Goal: Information Seeking & Learning: Learn about a topic

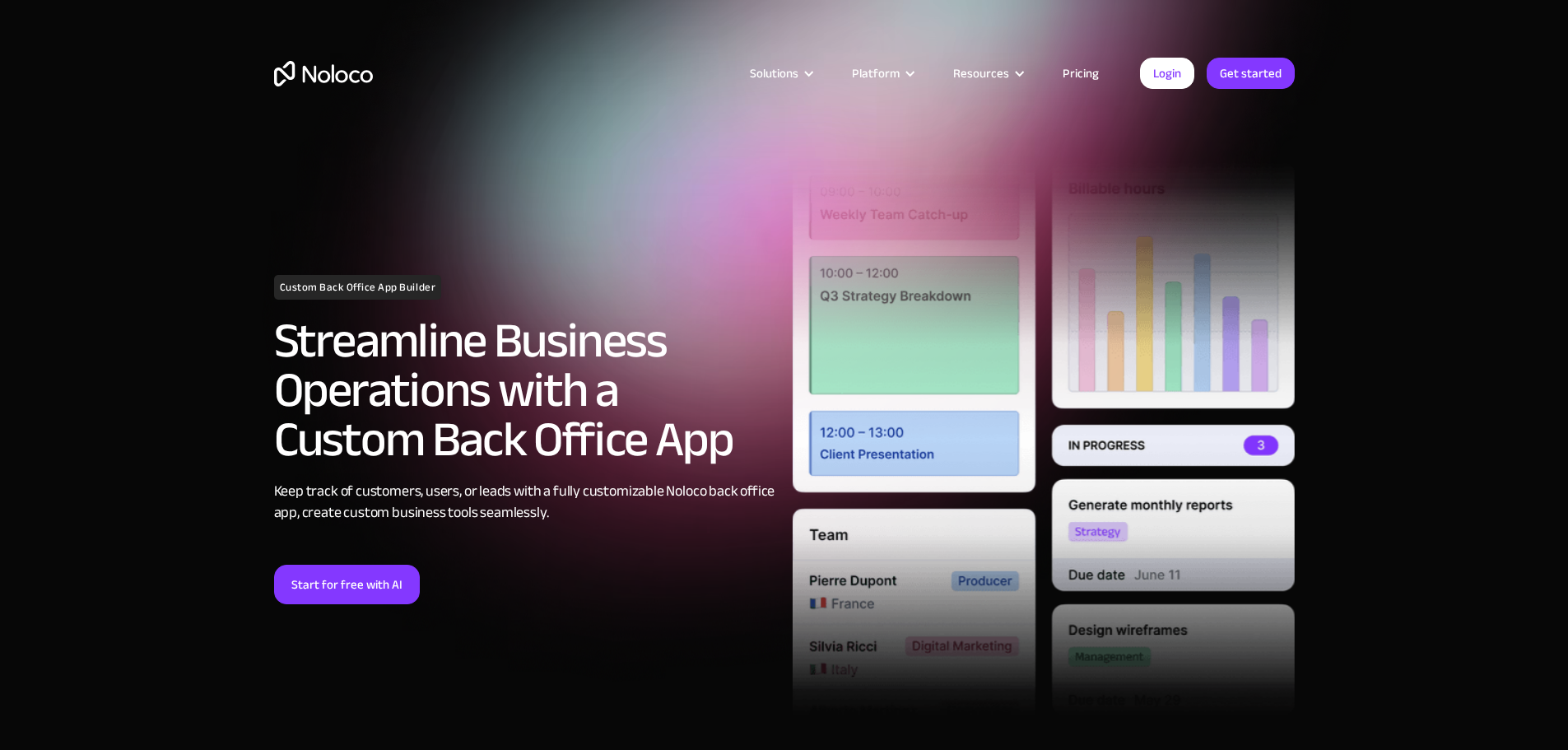
click at [414, 400] on h2 "Streamline Business Operations with a Custom Back Office App" at bounding box center [524, 390] width 502 height 148
drag, startPoint x: 630, startPoint y: 418, endPoint x: 601, endPoint y: 422, distance: 29.3
click at [614, 409] on h2 "Streamline Business Operations with a Custom Back Office App" at bounding box center [524, 390] width 502 height 148
click at [590, 439] on h2 "Streamline Business Operations with a Custom Back Office App" at bounding box center [524, 390] width 502 height 148
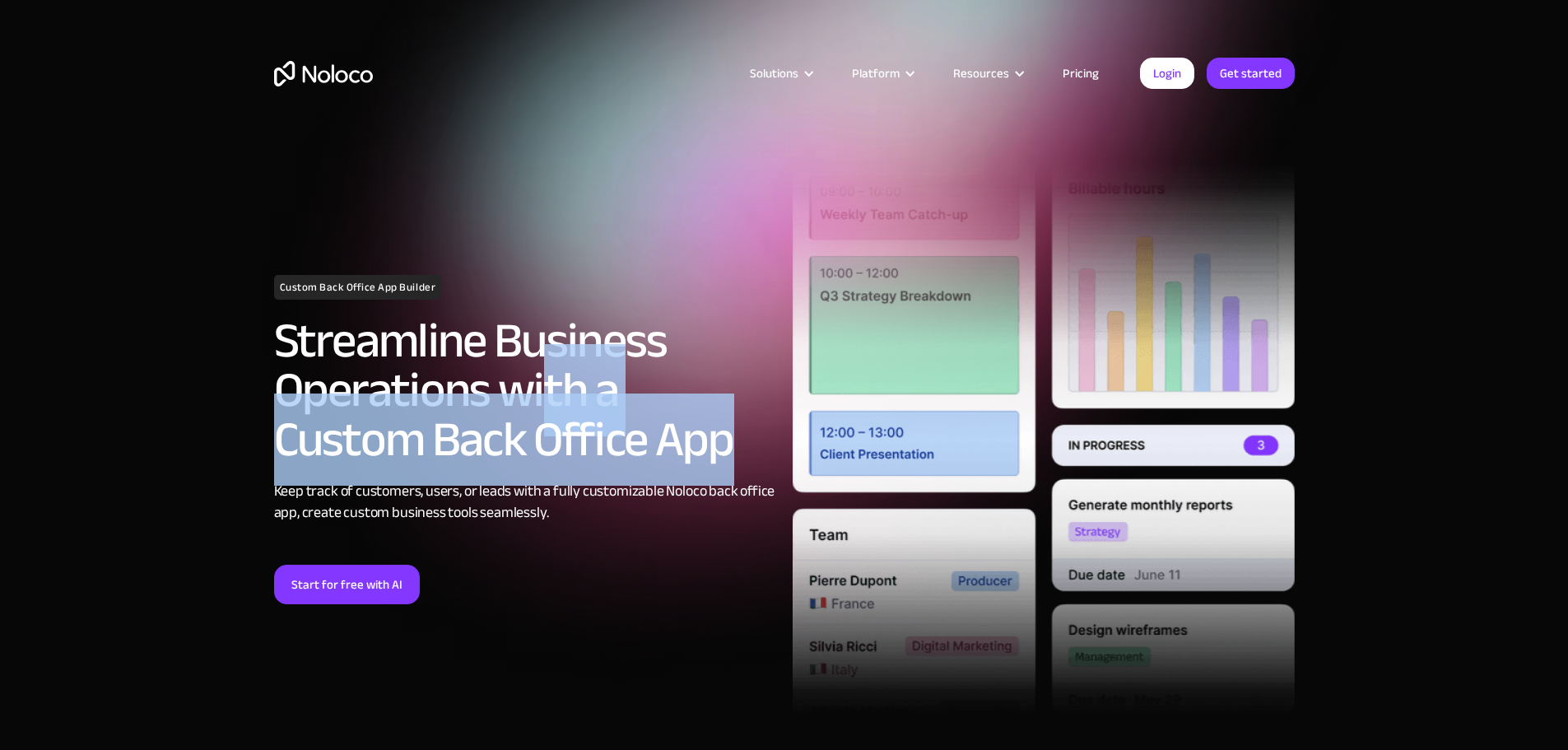
drag, startPoint x: 618, startPoint y: 443, endPoint x: 540, endPoint y: 395, distance: 91.6
click at [540, 395] on h2 "Streamline Business Operations with a Custom Back Office App" at bounding box center [524, 390] width 502 height 148
click at [553, 428] on h2 "Streamline Business Operations with a Custom Back Office App" at bounding box center [524, 390] width 502 height 148
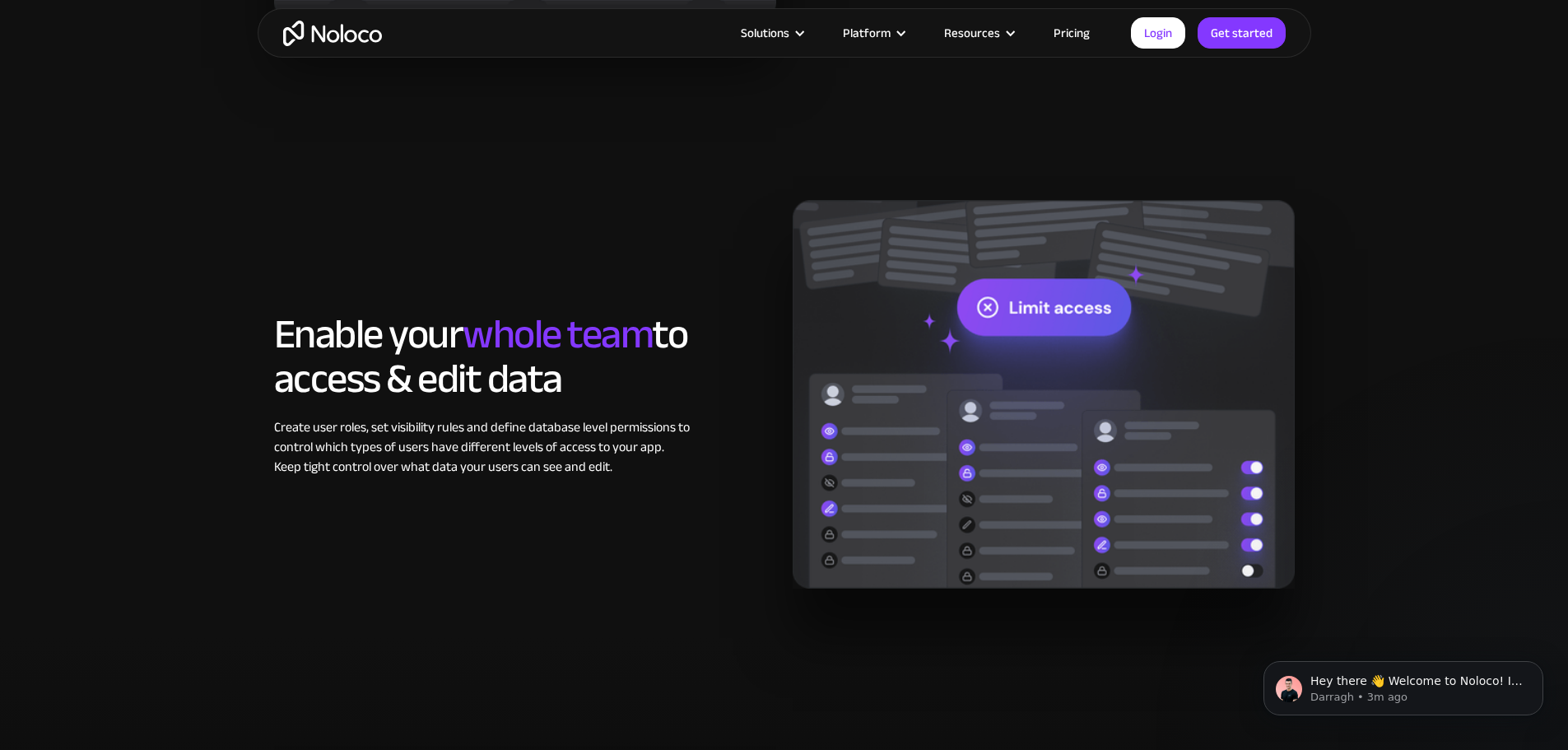
click at [425, 594] on div "Enable your whole team to access & edit data Create user roles, set visibility …" at bounding box center [784, 395] width 1054 height 487
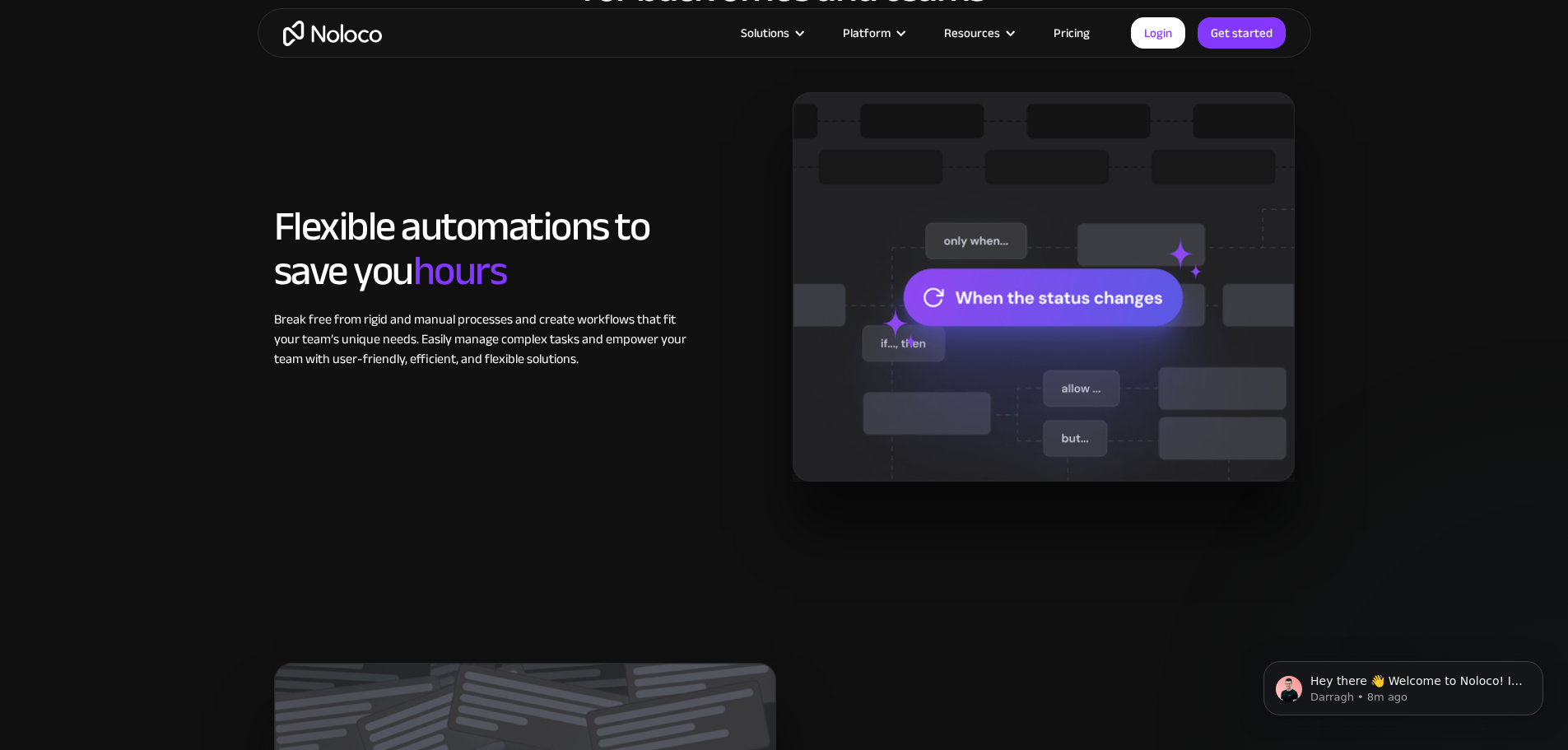
scroll to position [1317, 0]
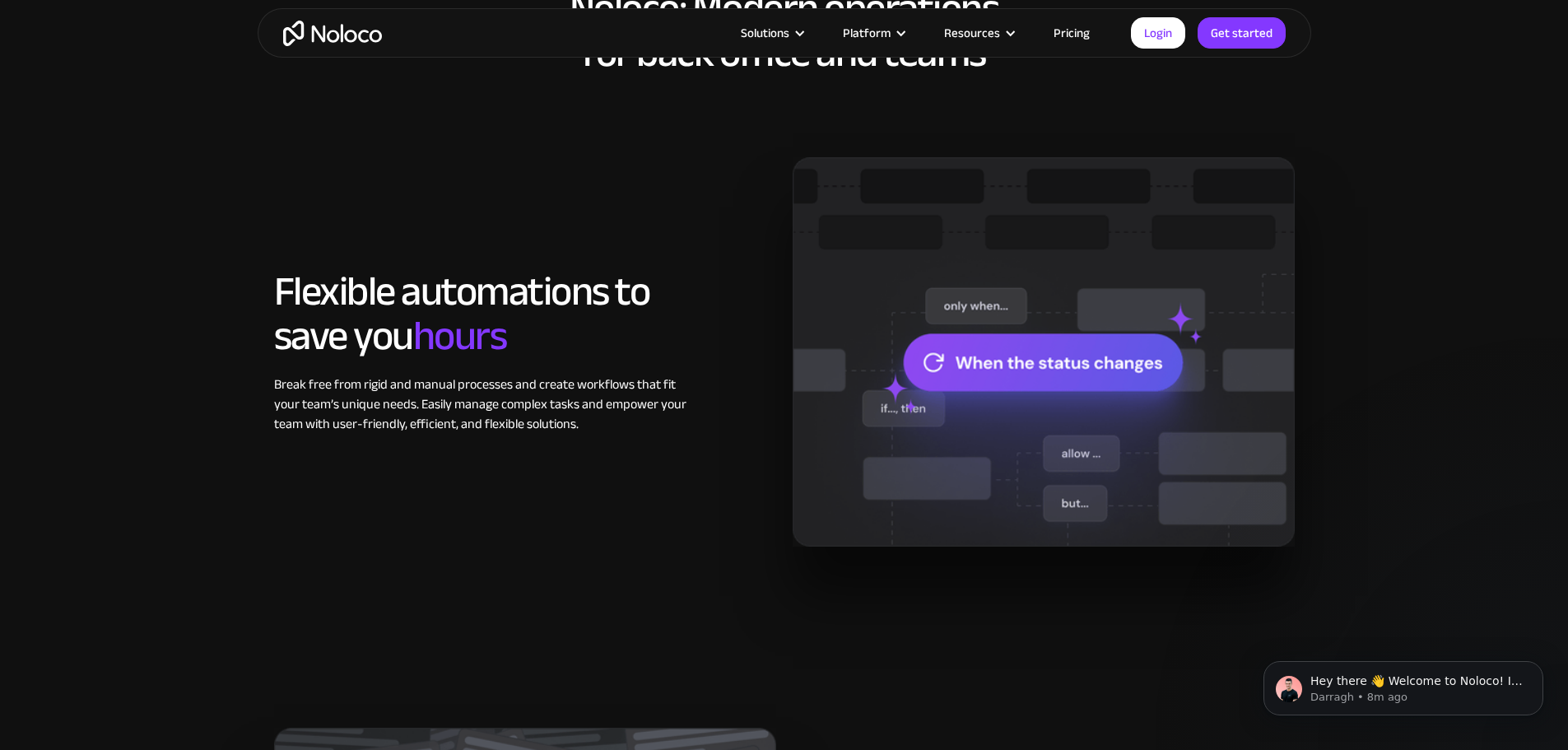
click at [697, 572] on div "Noloco: Modern operations for back office and teams Flexible automations to sav…" at bounding box center [784, 266] width 1054 height 658
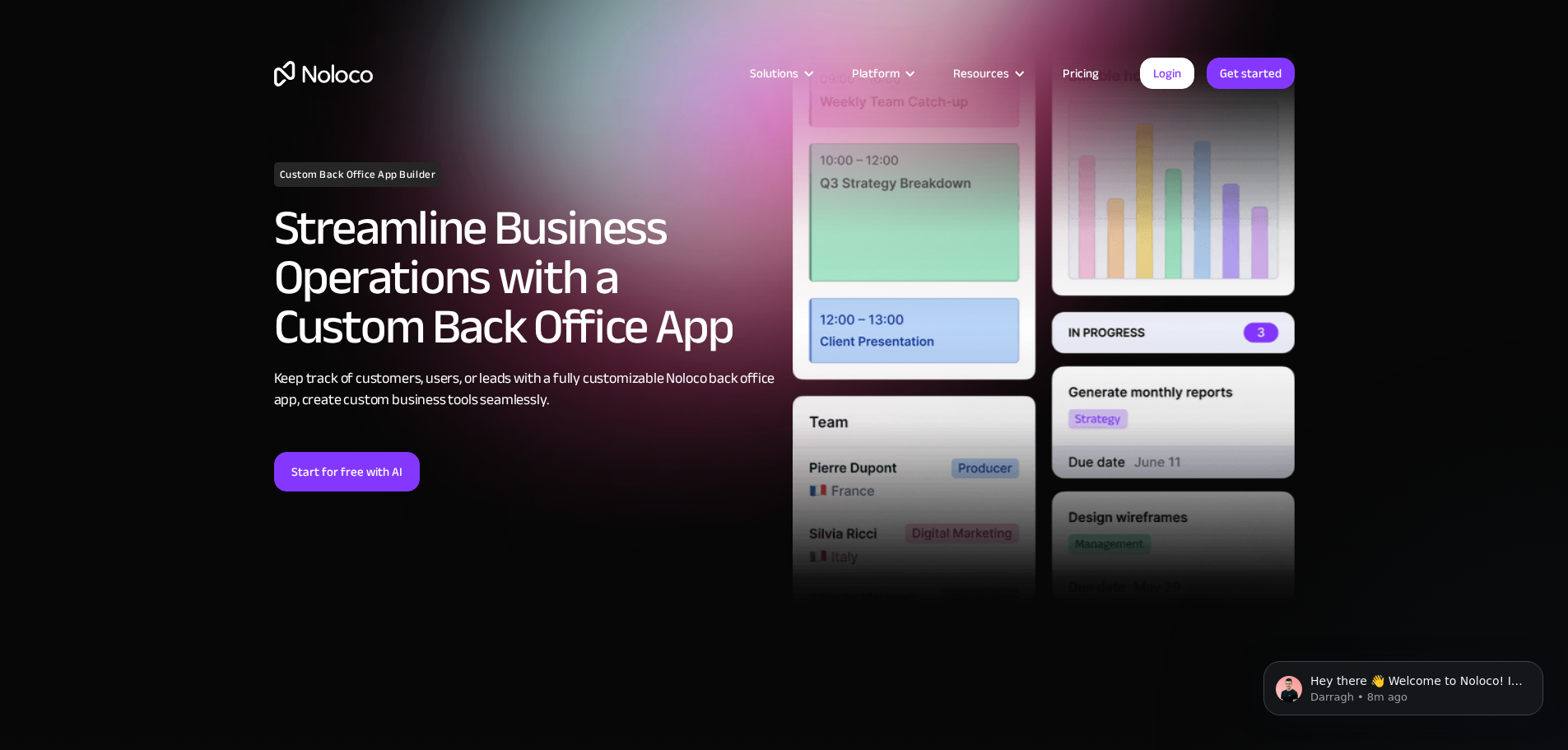
scroll to position [0, 0]
